Goal: Download file/media

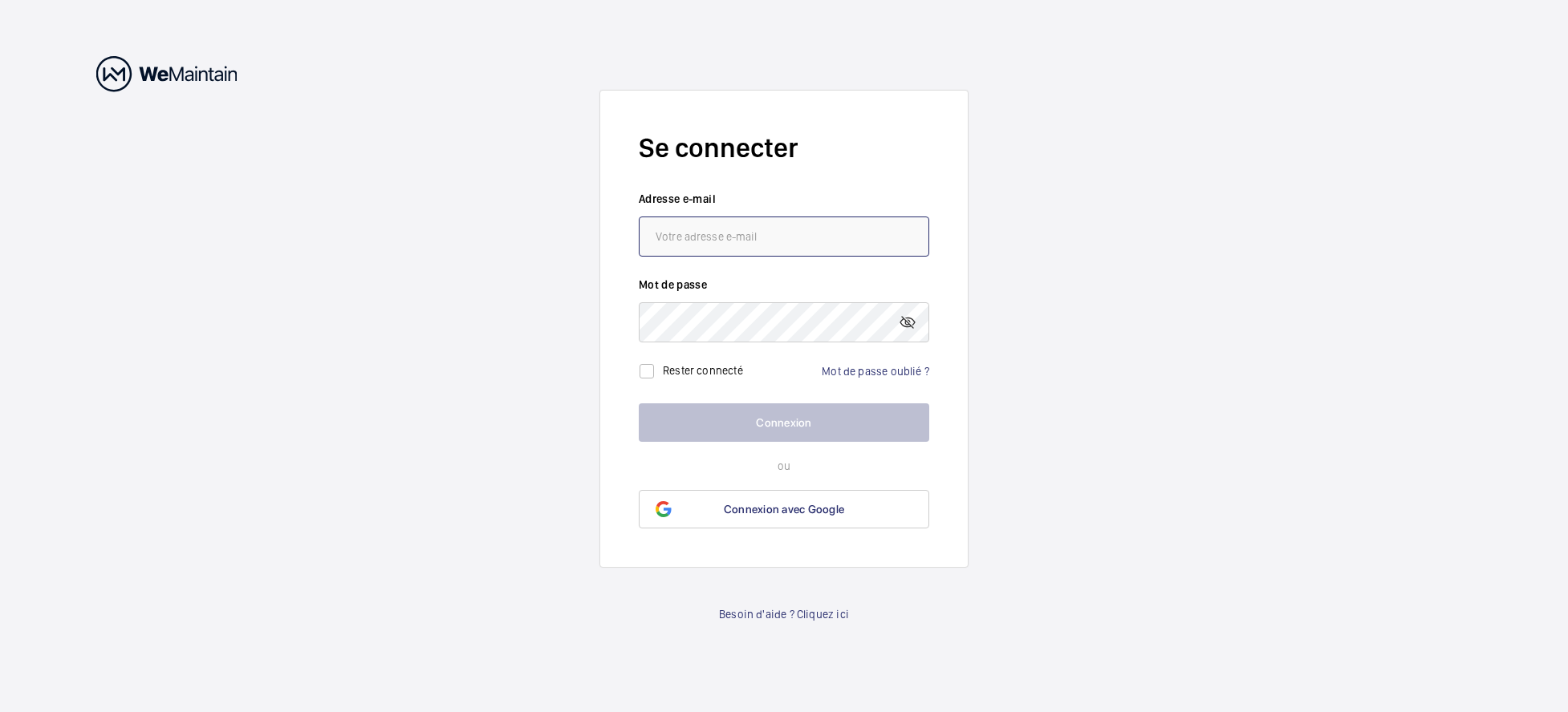
click at [666, 226] on input "email" at bounding box center [784, 237] width 291 height 40
paste input "[PERSON_NAME][EMAIL_ADDRESS][PERSON_NAME][DOMAIN_NAME]"
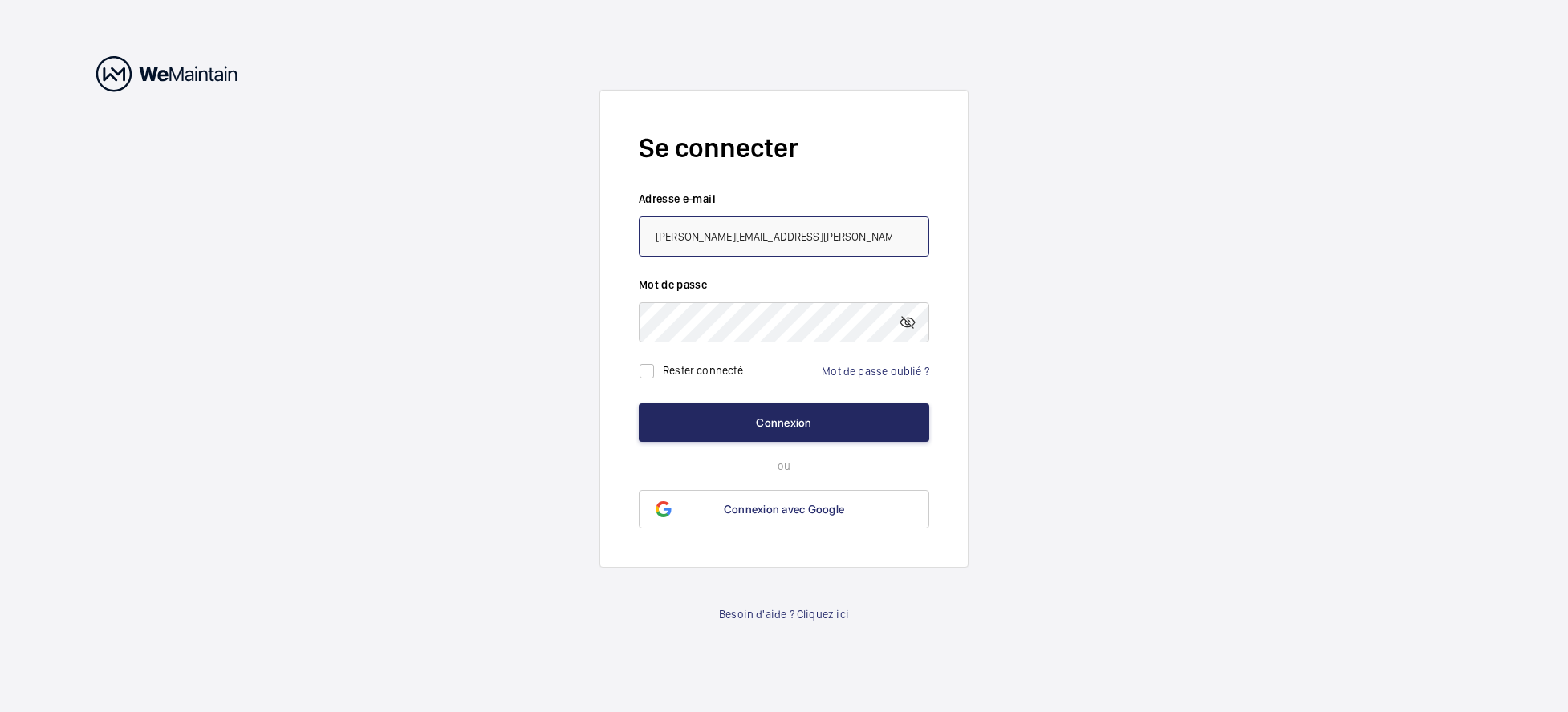
type input "[PERSON_NAME][EMAIL_ADDRESS][PERSON_NAME][DOMAIN_NAME]"
click at [784, 423] on button "Connexion" at bounding box center [784, 422] width 291 height 39
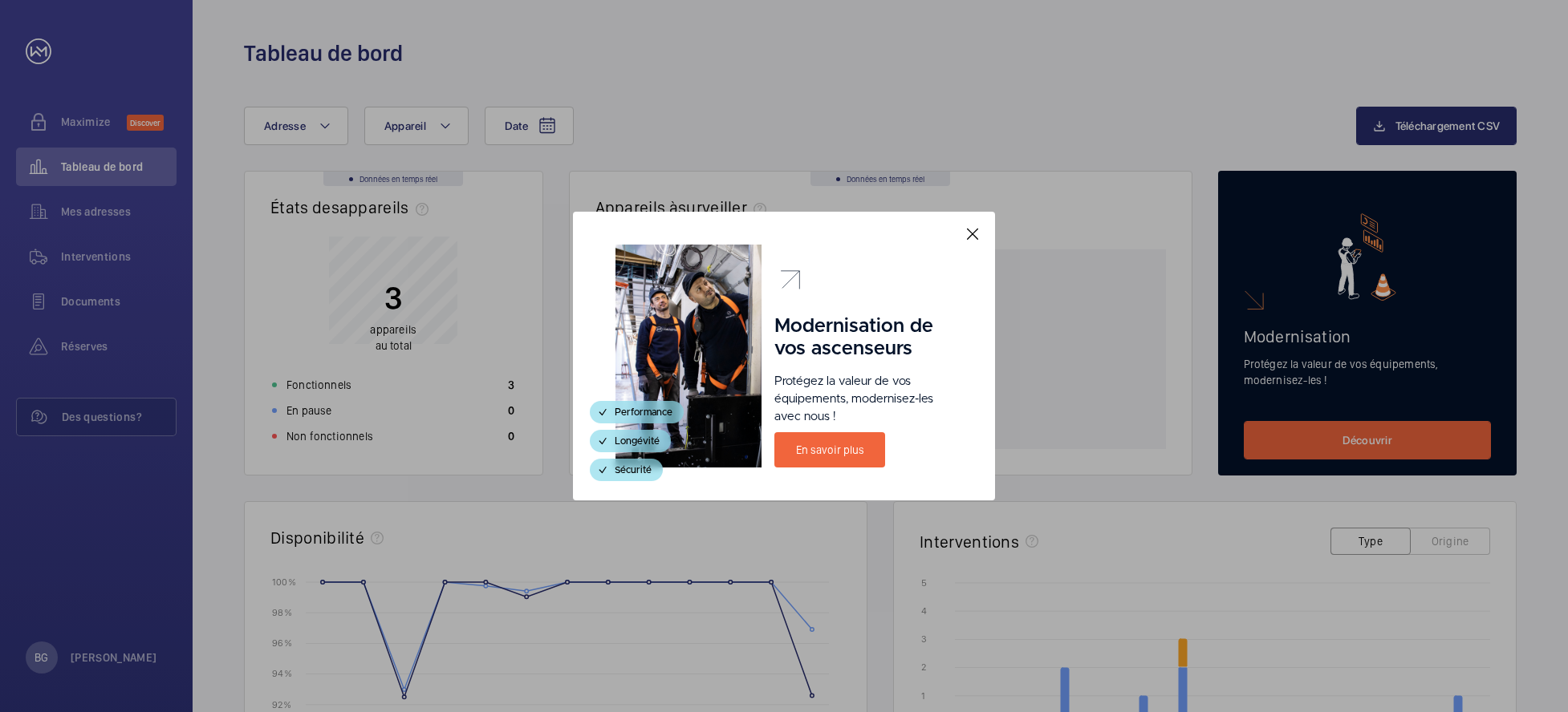
click at [970, 232] on mat-icon at bounding box center [972, 233] width 19 height 19
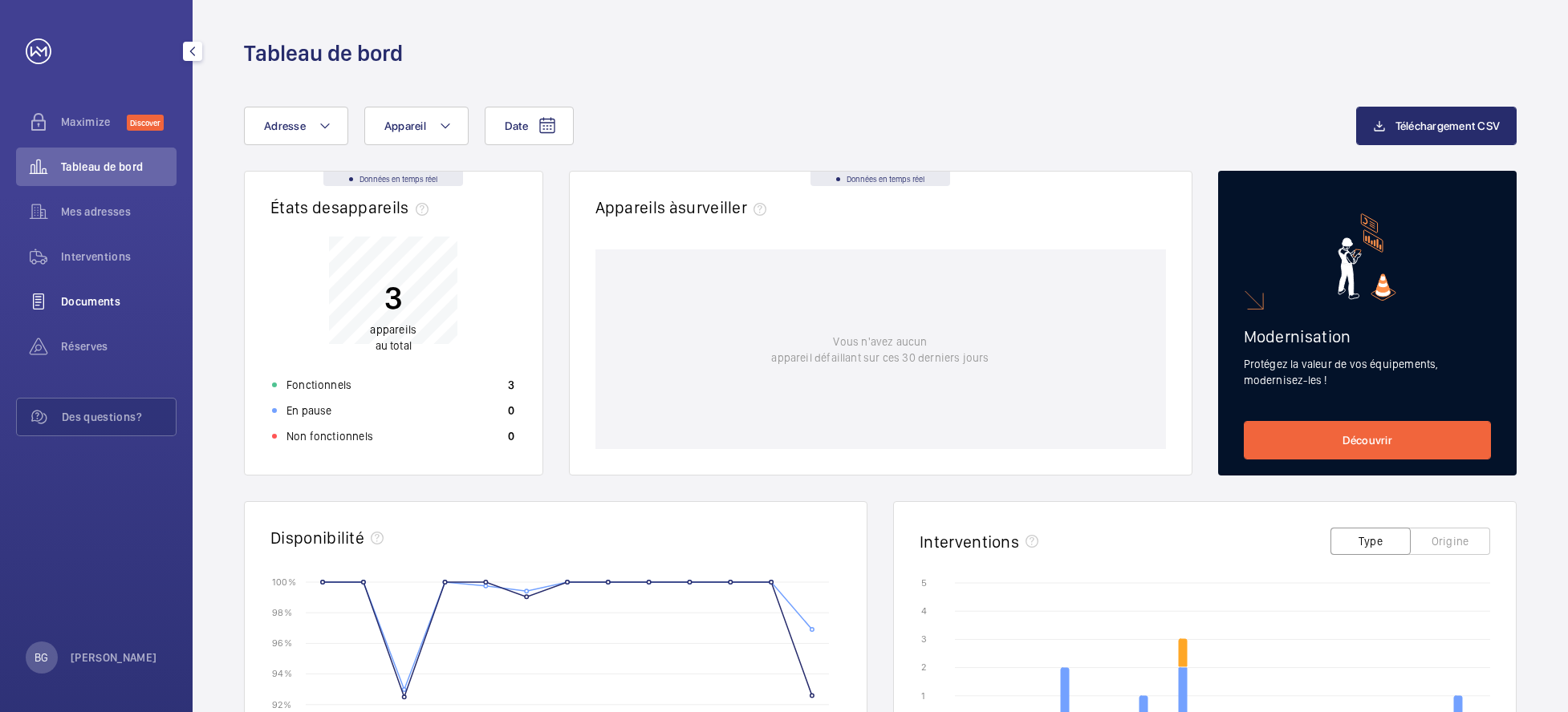
click at [95, 305] on span "Documents" at bounding box center [118, 302] width 116 height 16
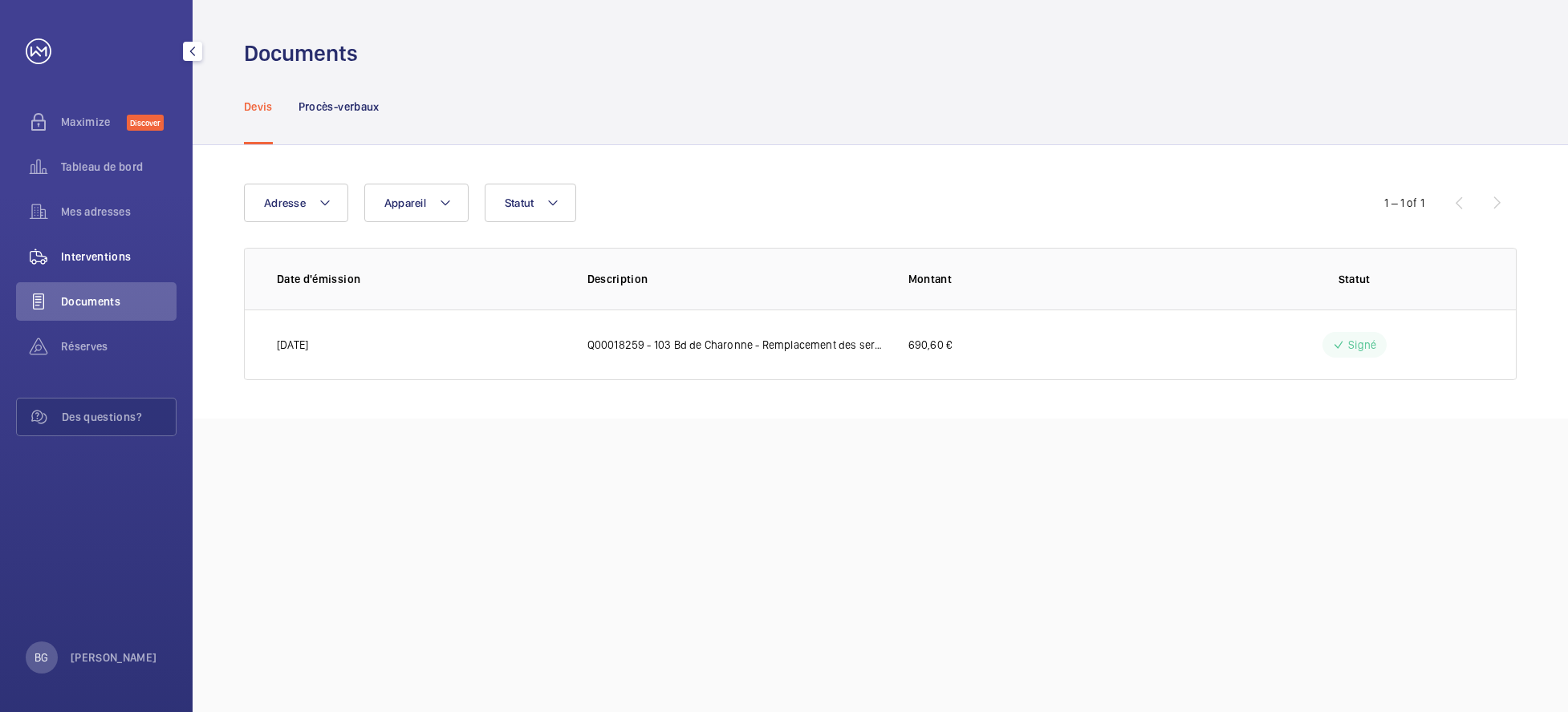
click at [87, 259] on span "Interventions" at bounding box center [118, 257] width 116 height 16
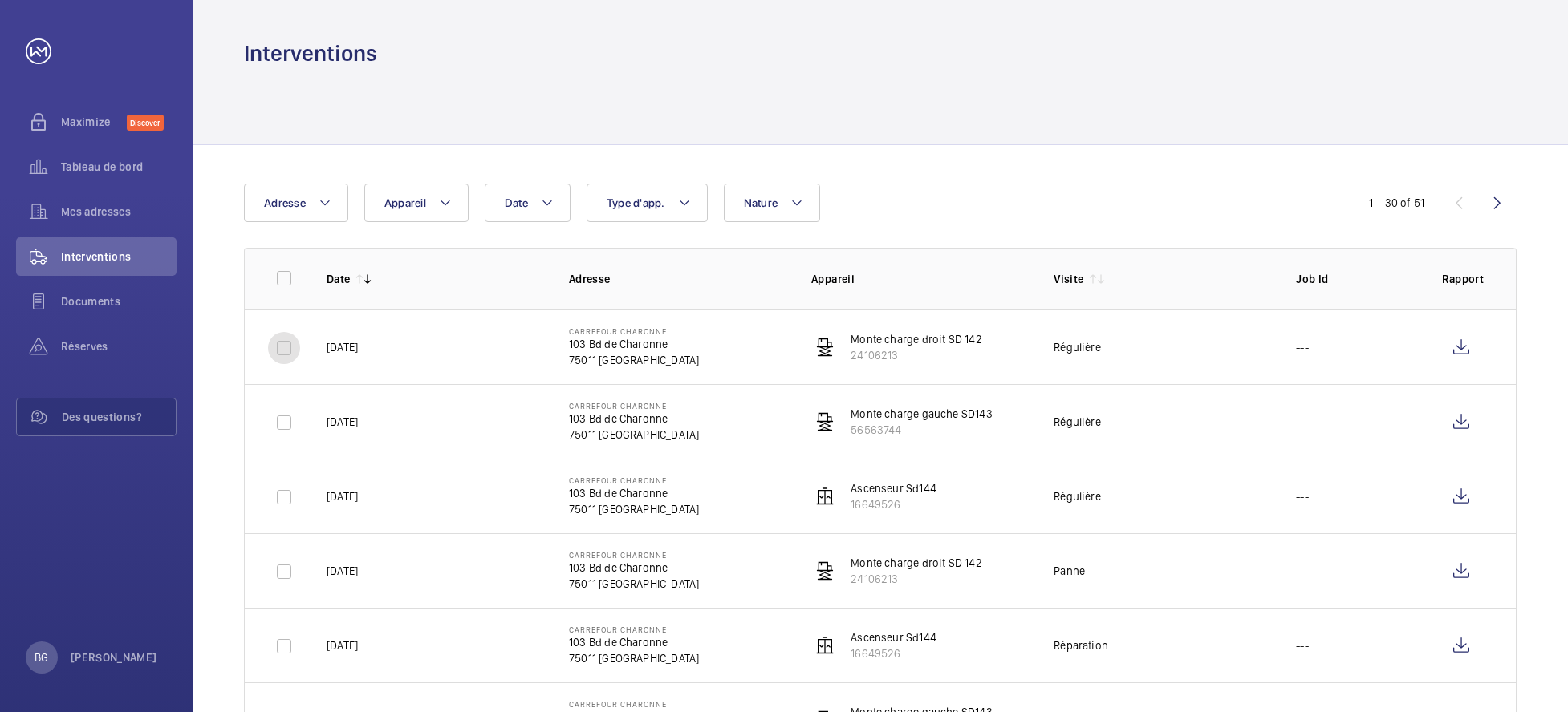
click at [271, 348] on input "checkbox" at bounding box center [283, 347] width 32 height 32
checkbox input "true"
click at [282, 429] on input "checkbox" at bounding box center [283, 422] width 32 height 32
checkbox input "true"
click at [283, 509] on input "checkbox" at bounding box center [283, 497] width 32 height 32
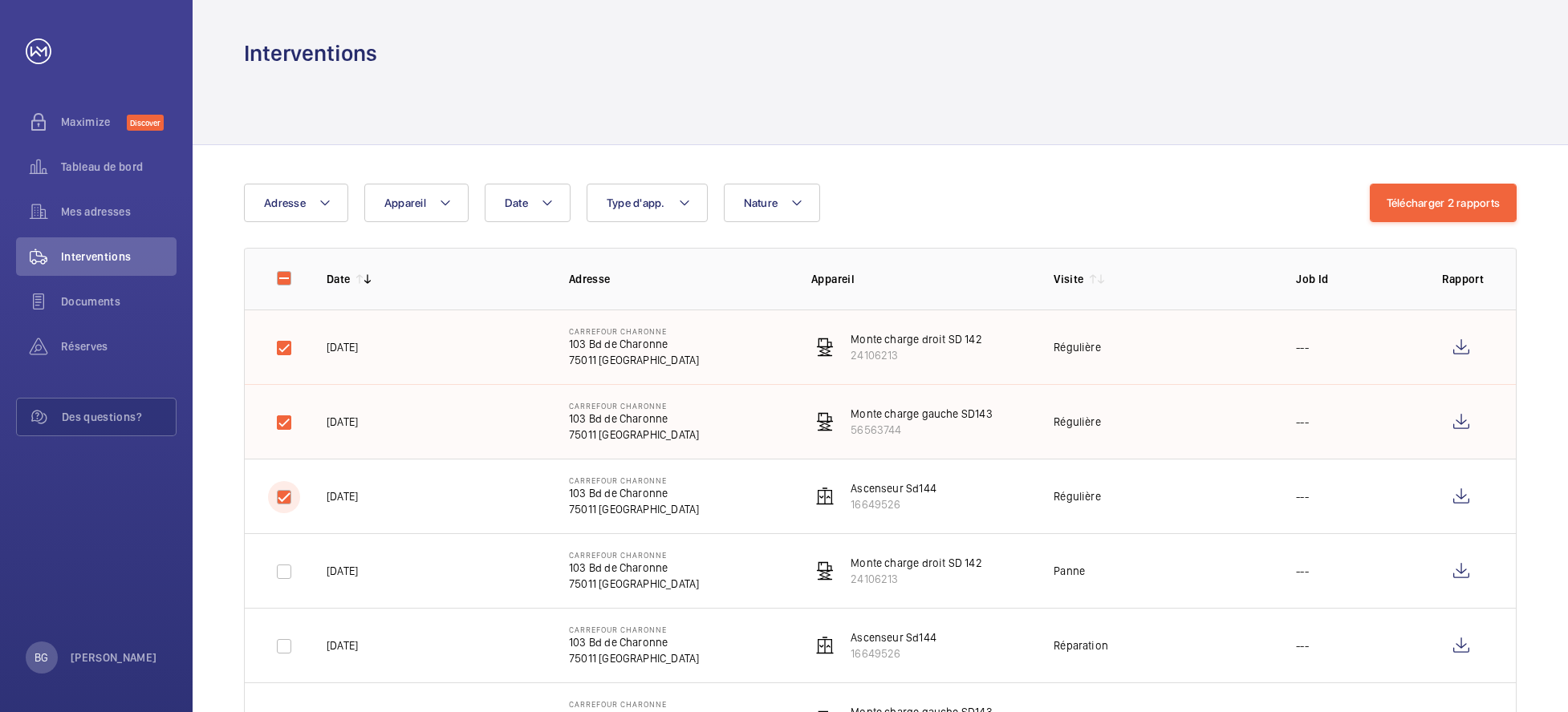
checkbox input "true"
click at [277, 576] on input "checkbox" at bounding box center [283, 572] width 32 height 32
checkbox input "true"
click at [1415, 209] on button "Télécharger 4 rapports" at bounding box center [1442, 203] width 149 height 39
click at [1451, 202] on button "Télécharger 4 rapports" at bounding box center [1442, 203] width 149 height 39
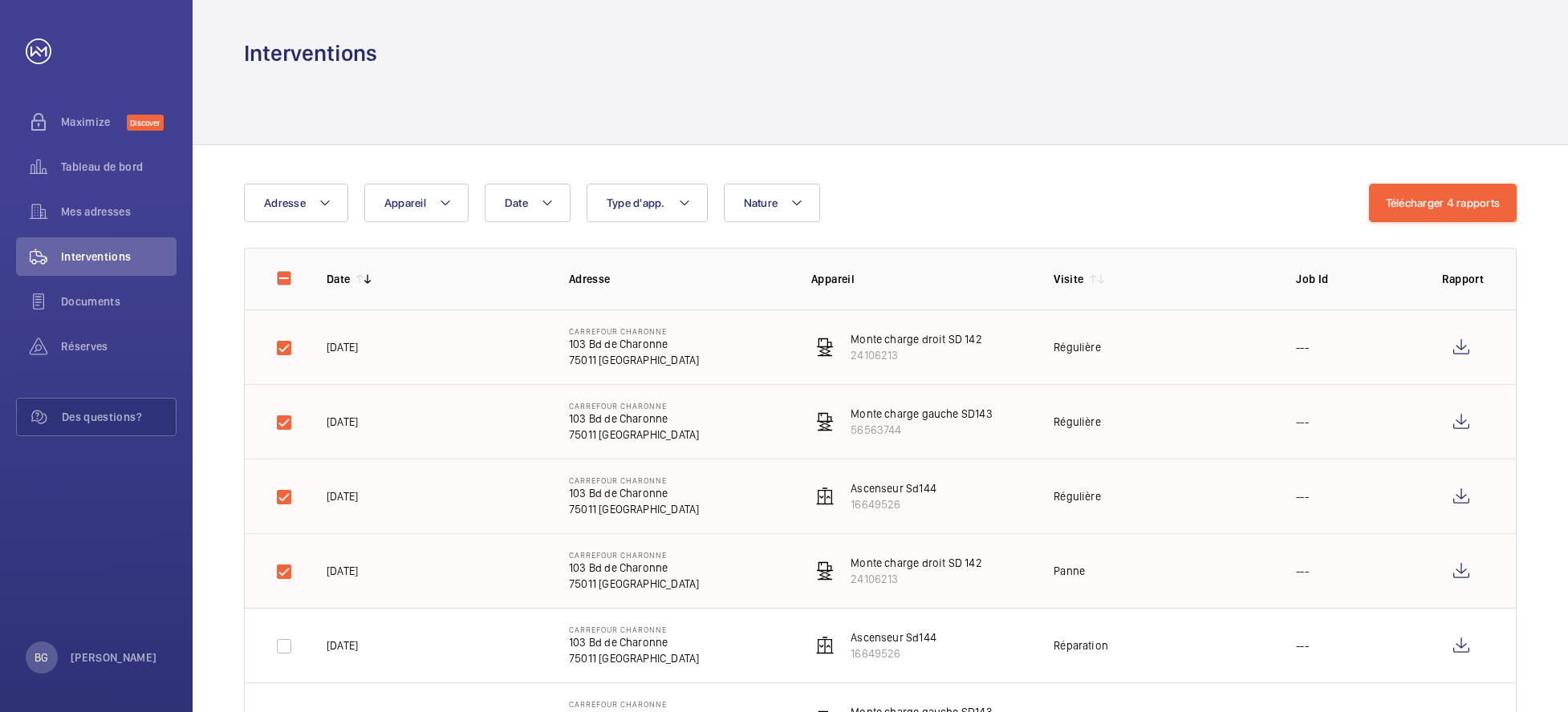
click at [1521, 140] on div at bounding box center [880, 107] width 1375 height 77
click at [1459, 348] on wm-front-icon-button at bounding box center [1460, 347] width 39 height 39
click at [1424, 200] on button "Télécharger 4 rapports" at bounding box center [1442, 203] width 149 height 39
click at [1429, 213] on button "Télécharger 4 rapports" at bounding box center [1442, 203] width 149 height 39
click at [274, 339] on input "checkbox" at bounding box center [283, 347] width 32 height 32
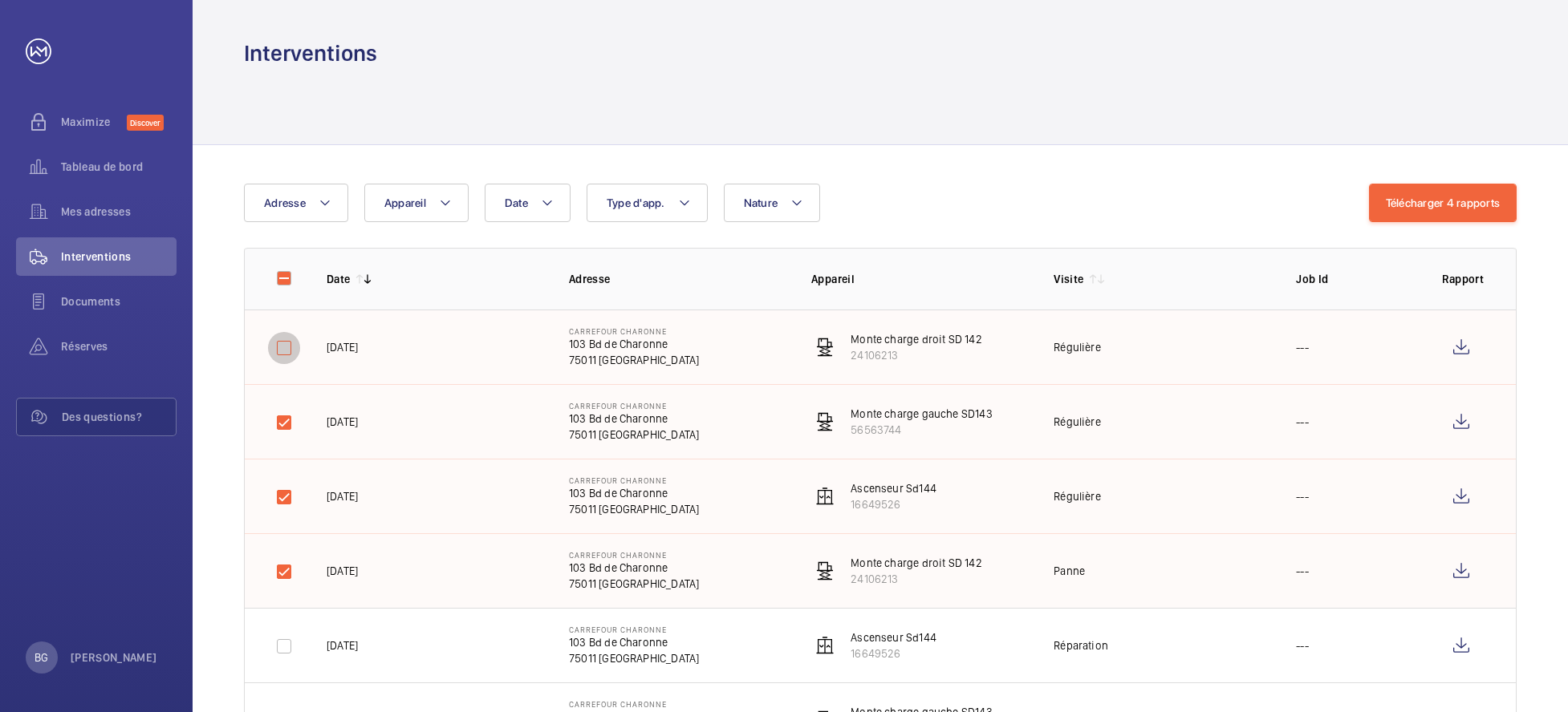
checkbox input "false"
click at [289, 434] on input "checkbox" at bounding box center [283, 422] width 32 height 32
checkbox input "false"
click at [1152, 193] on div "Date Adresse Appareil Type d'app. Nature" at bounding box center [807, 203] width 1125 height 39
click at [278, 498] on input "checkbox" at bounding box center [283, 497] width 32 height 32
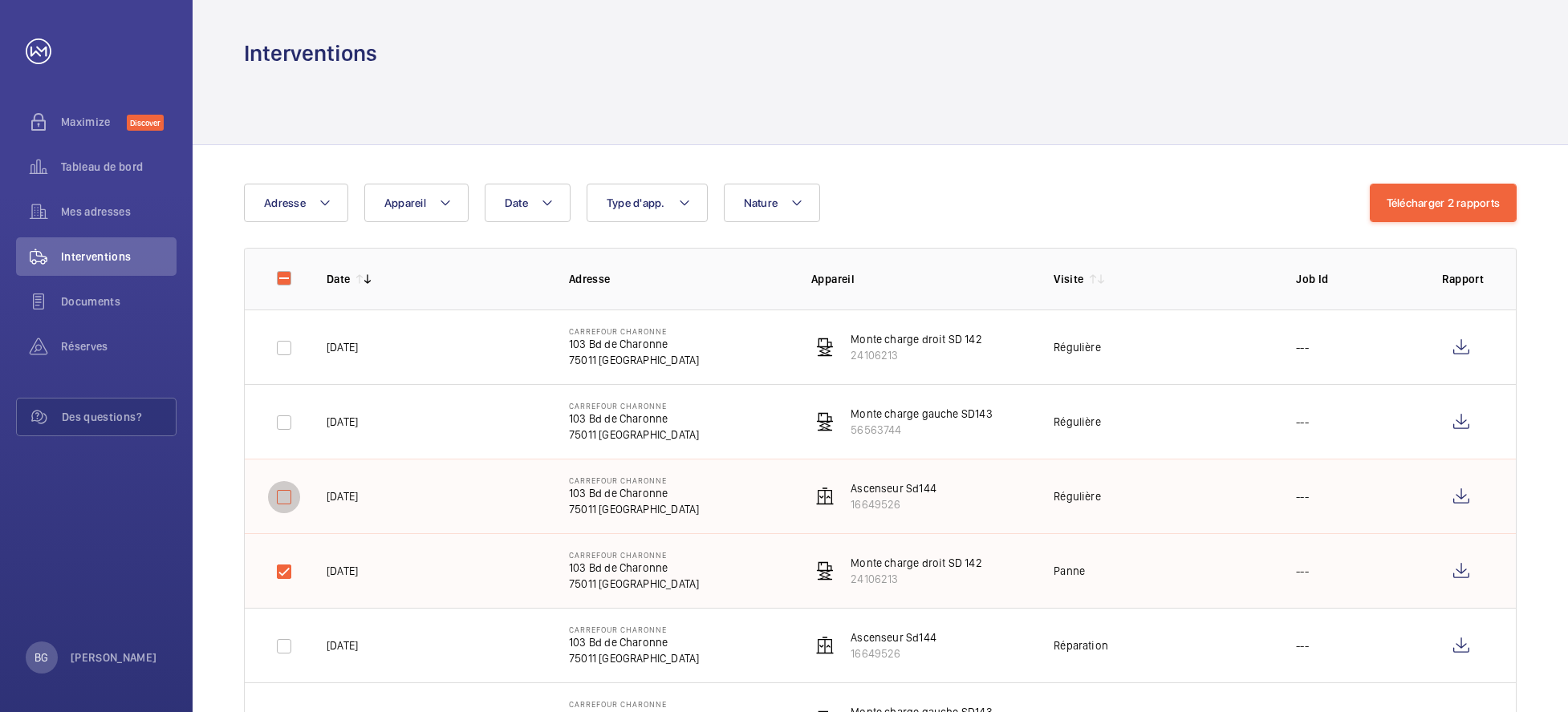
checkbox input "false"
click at [278, 571] on input "checkbox" at bounding box center [283, 572] width 32 height 32
checkbox input "false"
click at [278, 344] on input "checkbox" at bounding box center [283, 347] width 32 height 32
checkbox input "true"
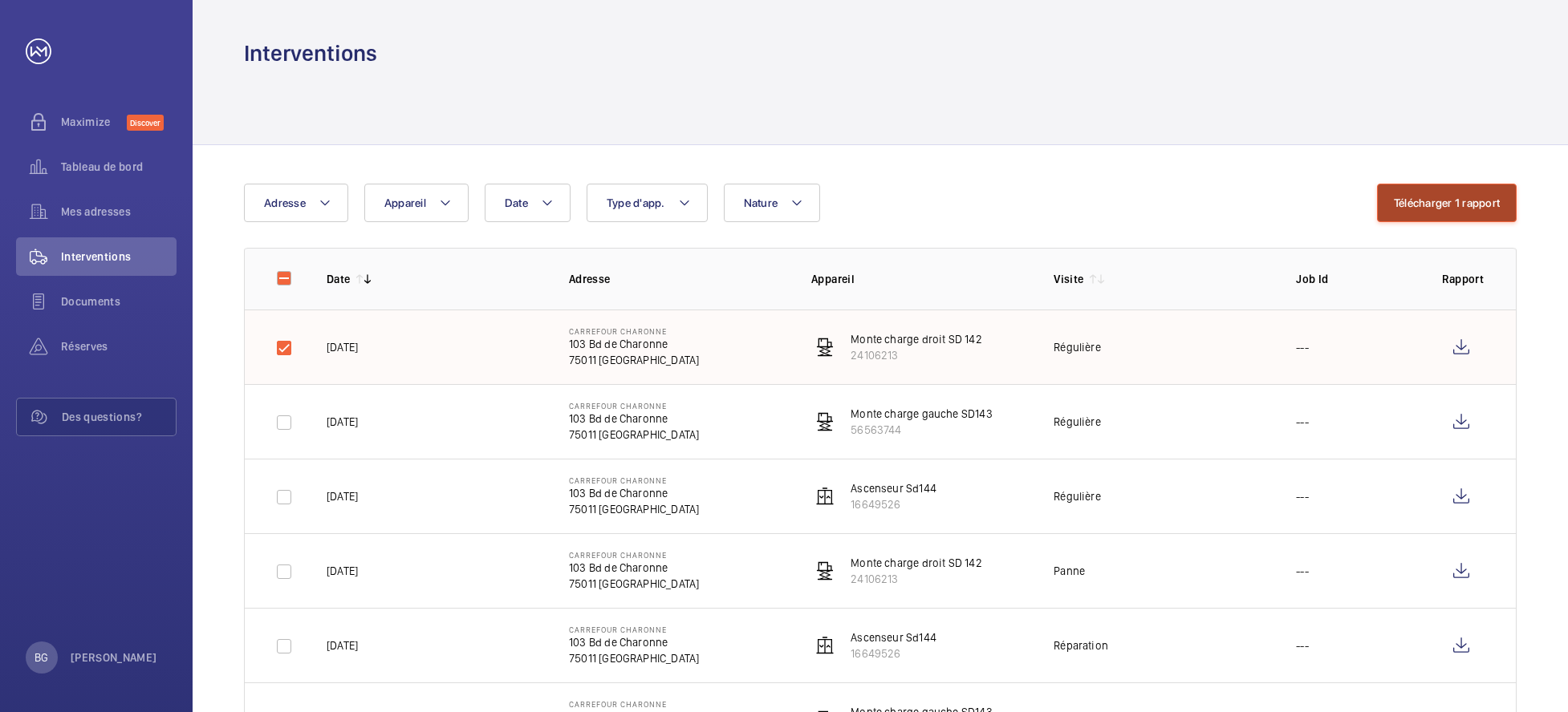
click at [1465, 209] on button "Télécharger 1 rapport" at bounding box center [1446, 203] width 140 height 39
click at [287, 427] on input "checkbox" at bounding box center [283, 422] width 32 height 32
checkbox input "true"
click at [282, 347] on input "checkbox" at bounding box center [283, 347] width 32 height 32
checkbox input "false"
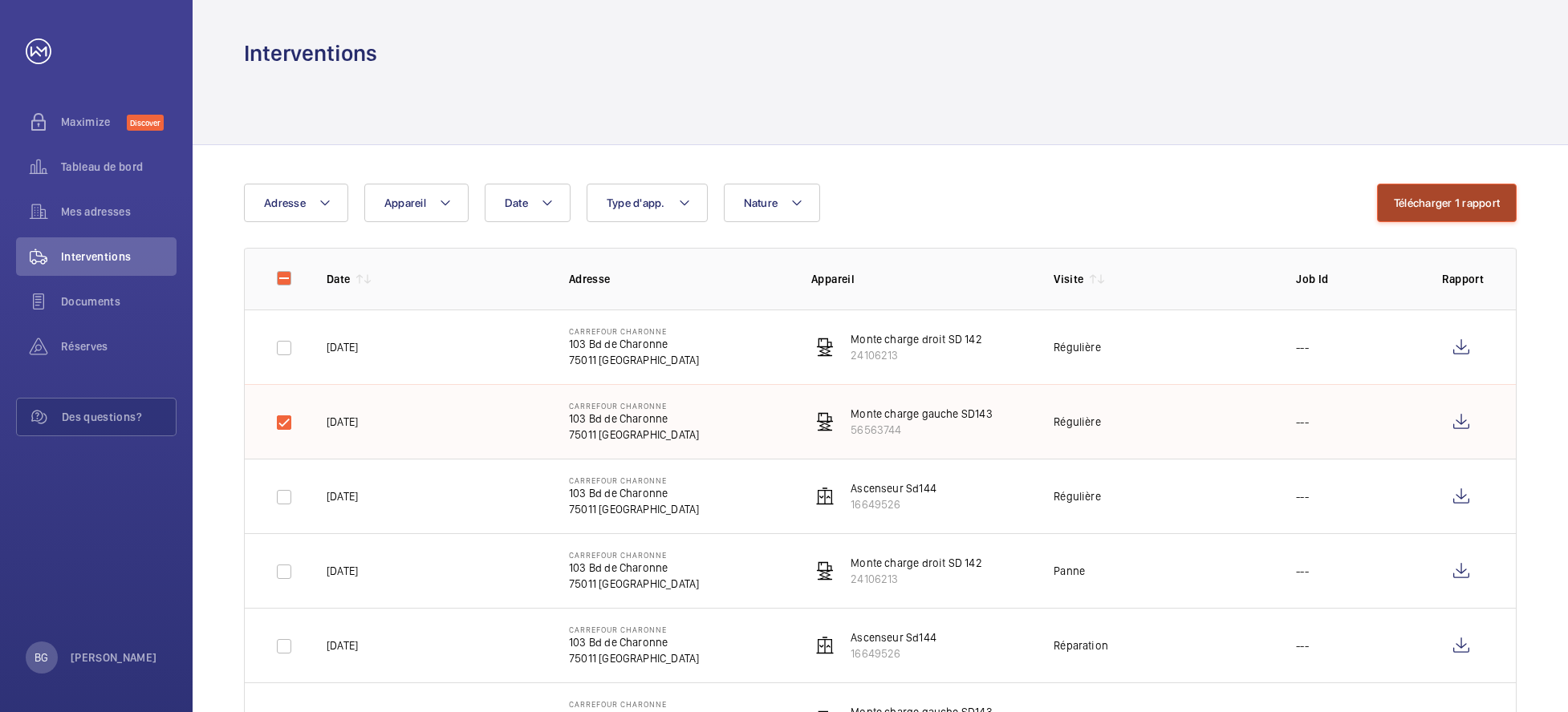
click at [1445, 206] on button "Télécharger 1 rapport" at bounding box center [1446, 203] width 140 height 39
drag, startPoint x: 282, startPoint y: 416, endPoint x: 283, endPoint y: 428, distance: 12.0
click at [282, 416] on input "checkbox" at bounding box center [283, 422] width 32 height 32
checkbox input "false"
click at [288, 500] on input "checkbox" at bounding box center [283, 497] width 32 height 32
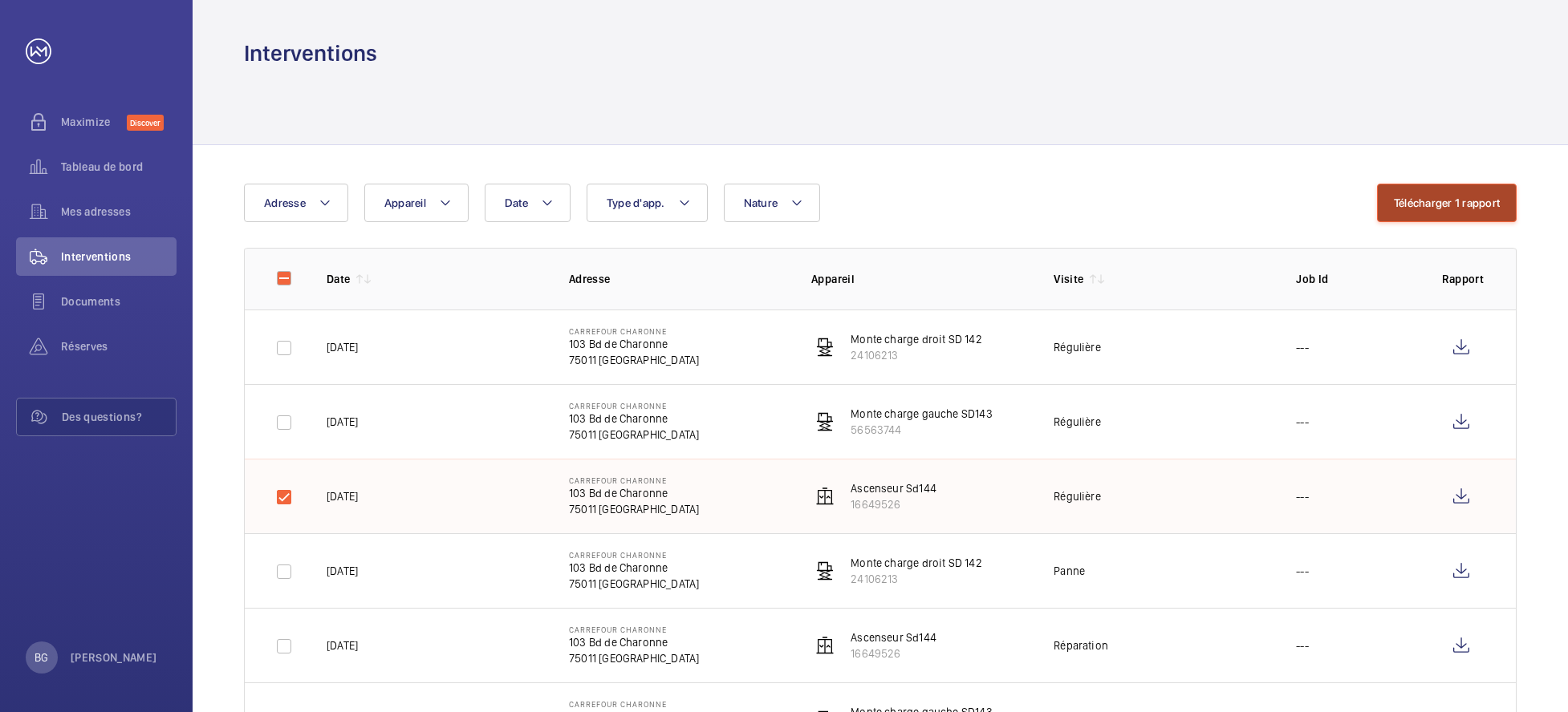
click at [1458, 197] on button "Télécharger 1 rapport" at bounding box center [1446, 203] width 140 height 39
click at [285, 497] on input "checkbox" at bounding box center [283, 497] width 32 height 32
checkbox input "false"
click at [283, 574] on input "checkbox" at bounding box center [283, 572] width 32 height 32
checkbox input "true"
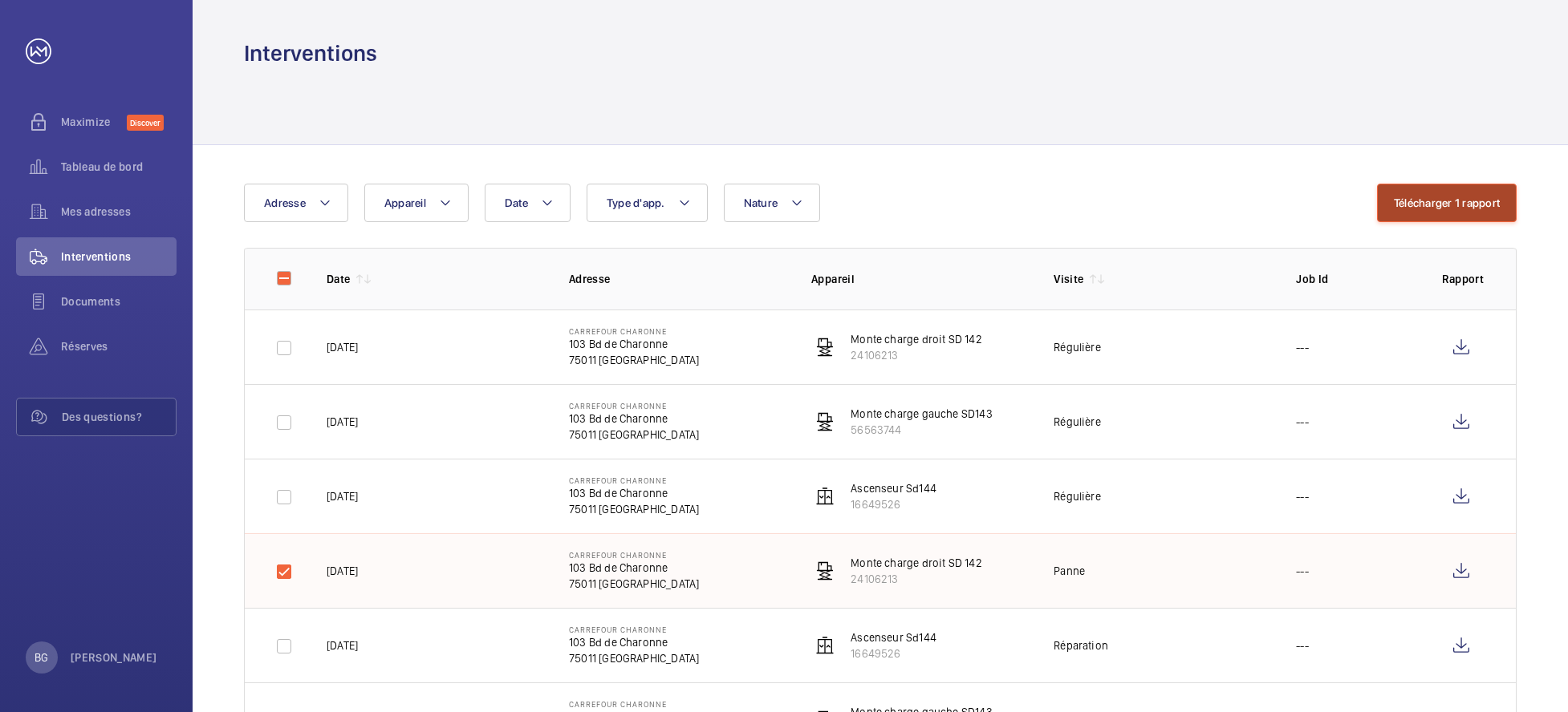
click at [1452, 203] on button "Télécharger 1 rapport" at bounding box center [1446, 203] width 140 height 39
click at [68, 663] on div "BG [PERSON_NAME]" at bounding box center [91, 657] width 131 height 32
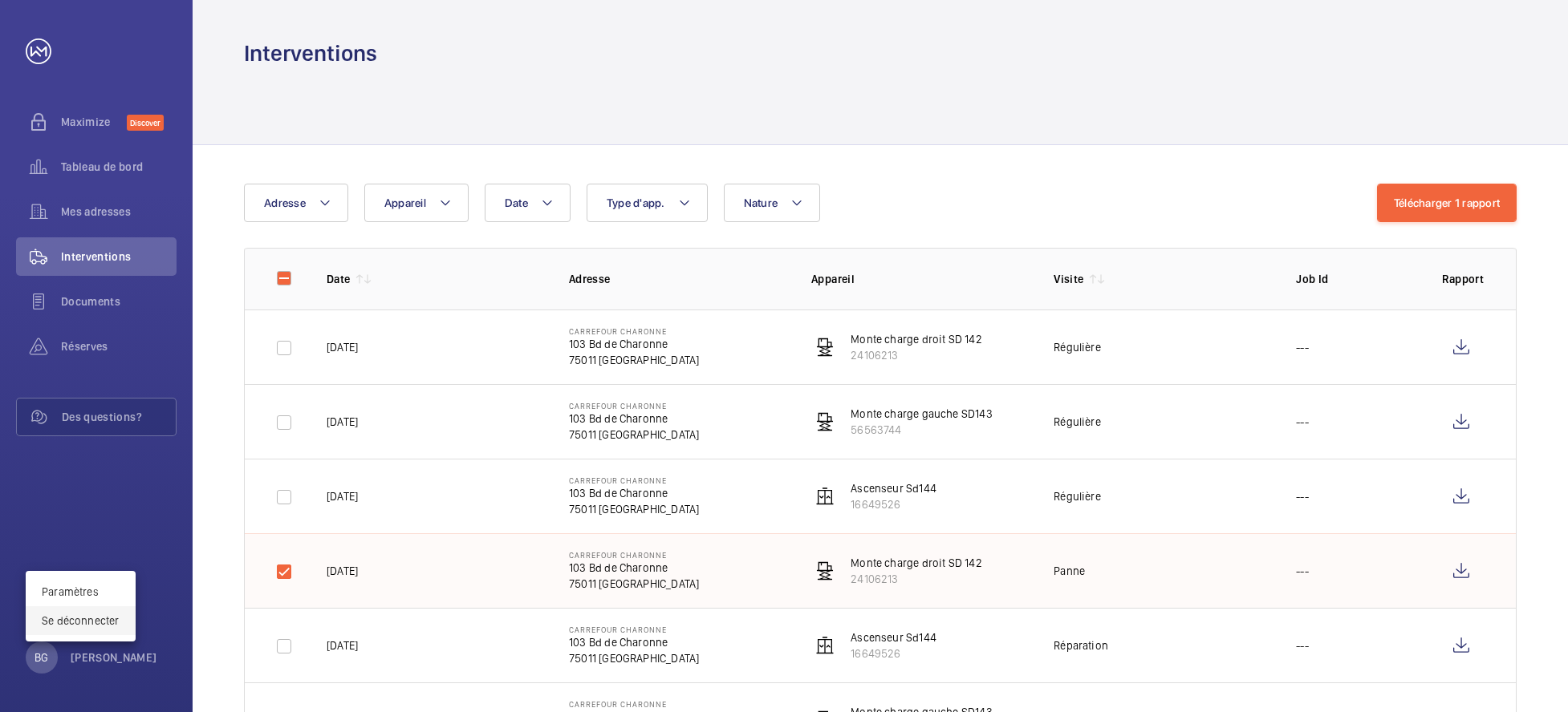
click at [71, 627] on p "Se déconnecter" at bounding box center [80, 621] width 78 height 16
